Goal: Task Accomplishment & Management: Use online tool/utility

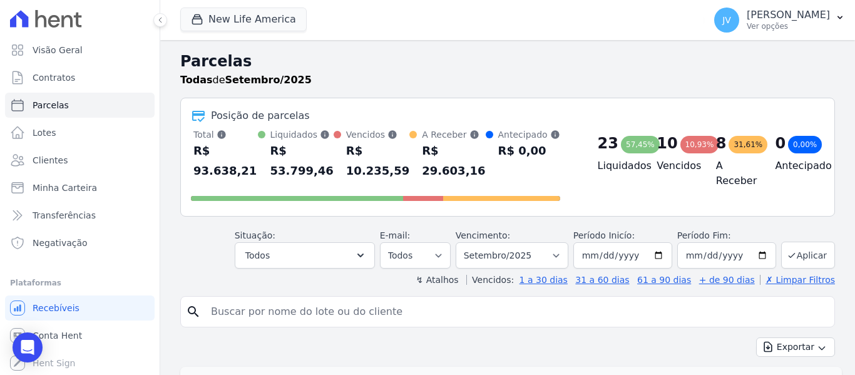
select select
click at [253, 312] on input "search" at bounding box center [516, 311] width 626 height 25
type input "izabela"
select select
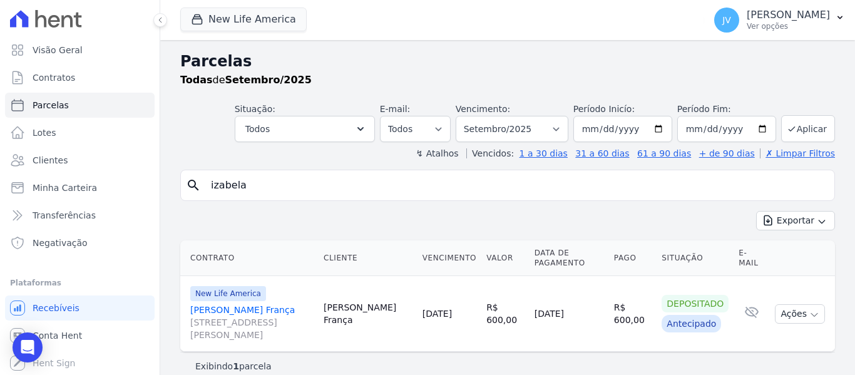
click at [424, 310] on link "[DATE]" at bounding box center [436, 313] width 29 height 10
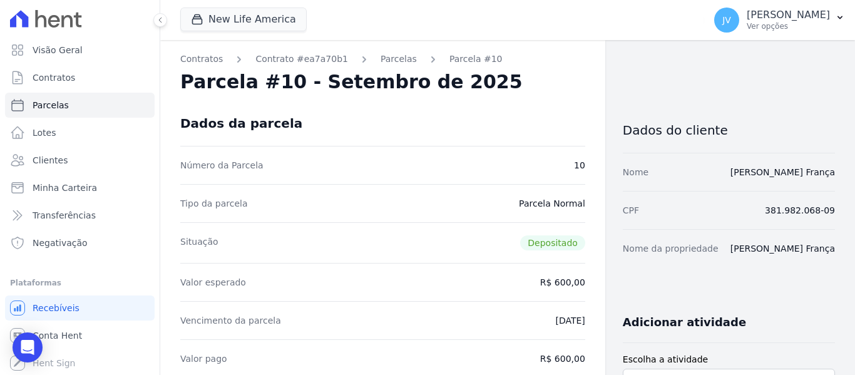
click at [385, 60] on link "Parcelas" at bounding box center [398, 59] width 36 height 13
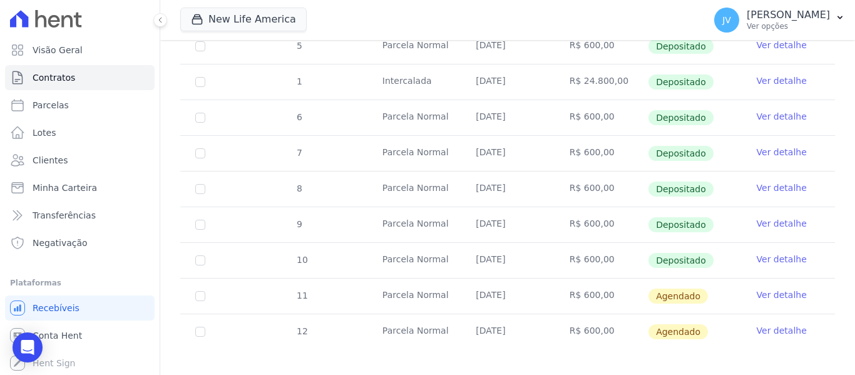
scroll to position [384, 0]
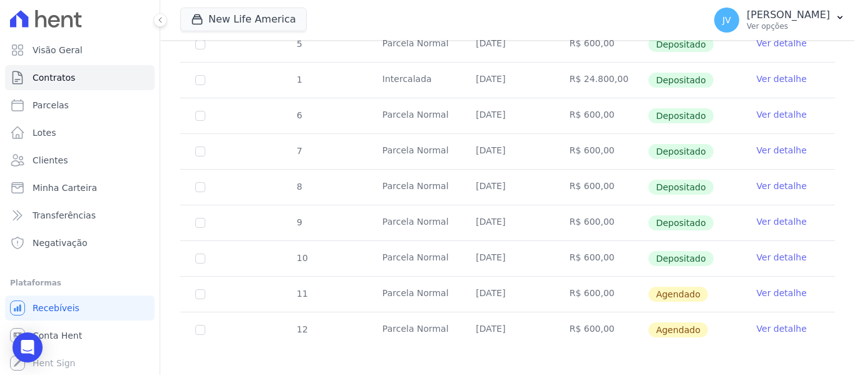
click at [770, 287] on link "Ver detalhe" at bounding box center [782, 293] width 50 height 13
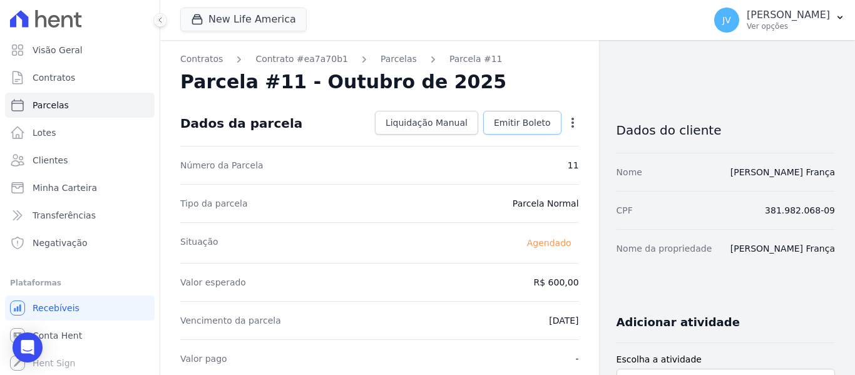
click at [517, 118] on span "Emitir Boleto" at bounding box center [522, 122] width 57 height 13
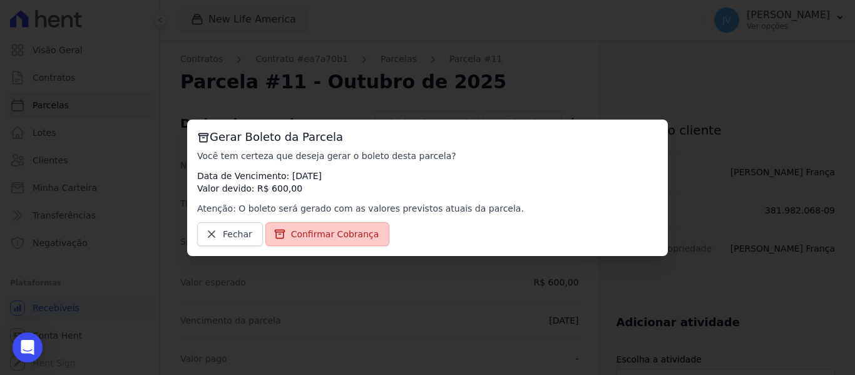
click at [328, 224] on link "Confirmar Cobrança" at bounding box center [327, 234] width 125 height 24
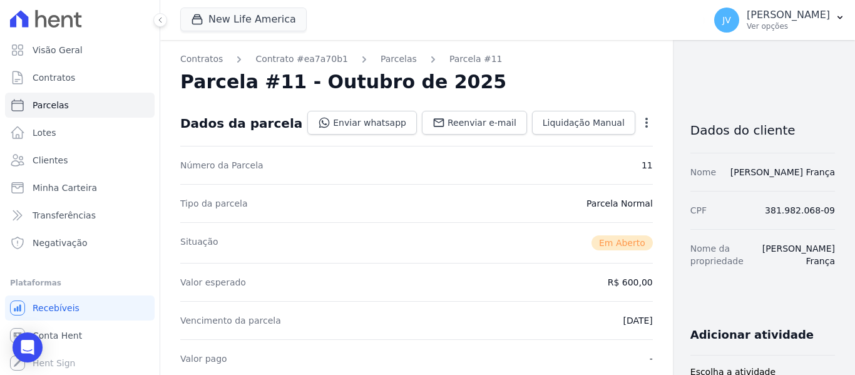
click at [455, 93] on div "Parcela #11 - Outubro de 2025" at bounding box center [416, 82] width 472 height 23
